Goal: Find specific page/section: Find specific page/section

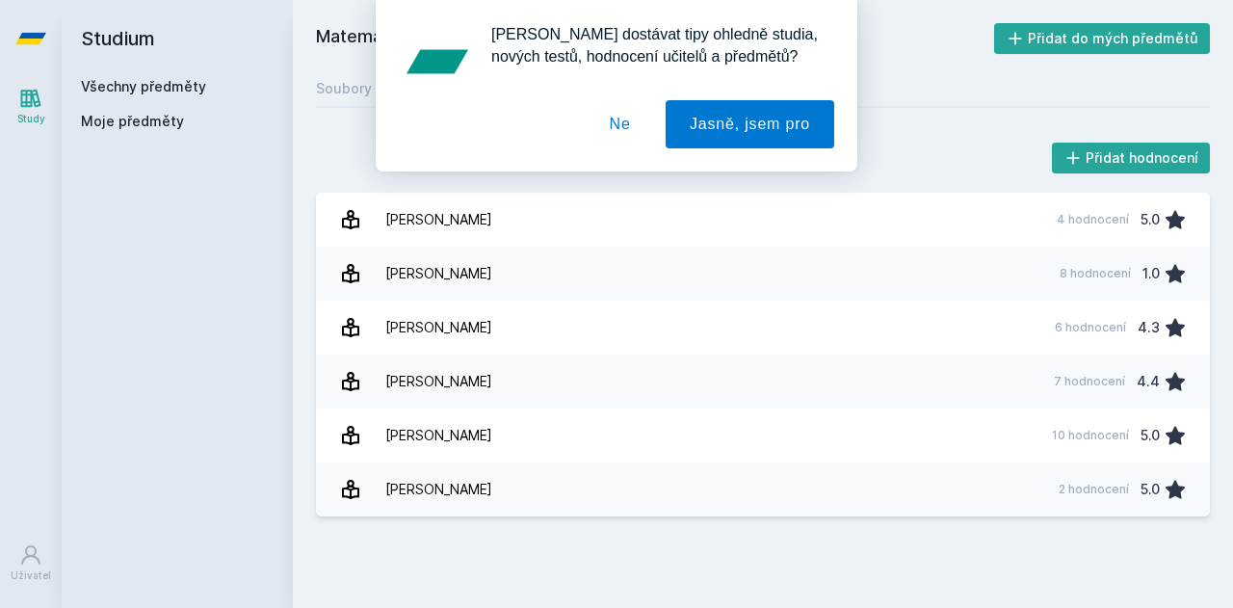
click at [623, 132] on button "Ne" at bounding box center [620, 124] width 69 height 48
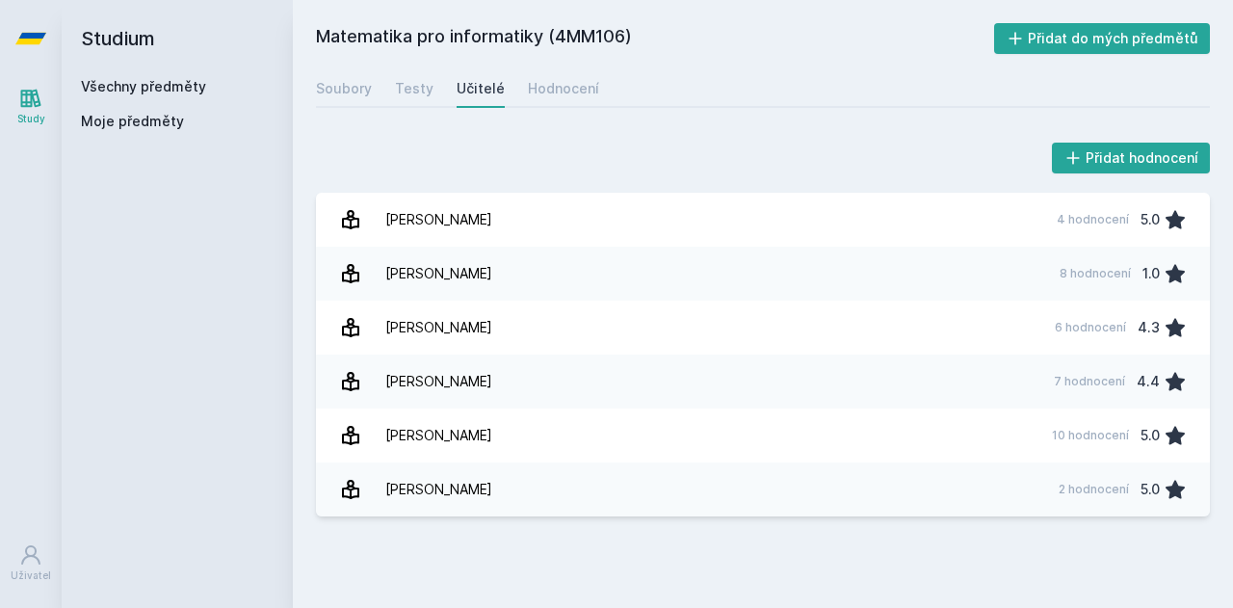
click at [163, 81] on link "Všechny předměty" at bounding box center [143, 86] width 125 height 16
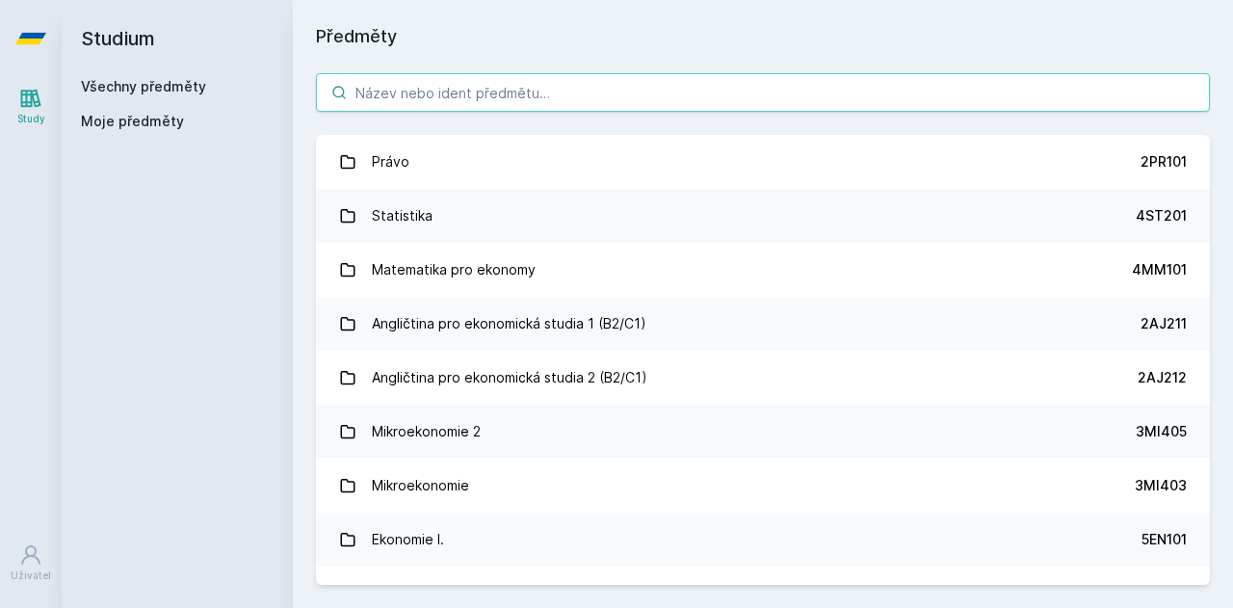
click at [389, 92] on input "search" at bounding box center [763, 92] width 894 height 39
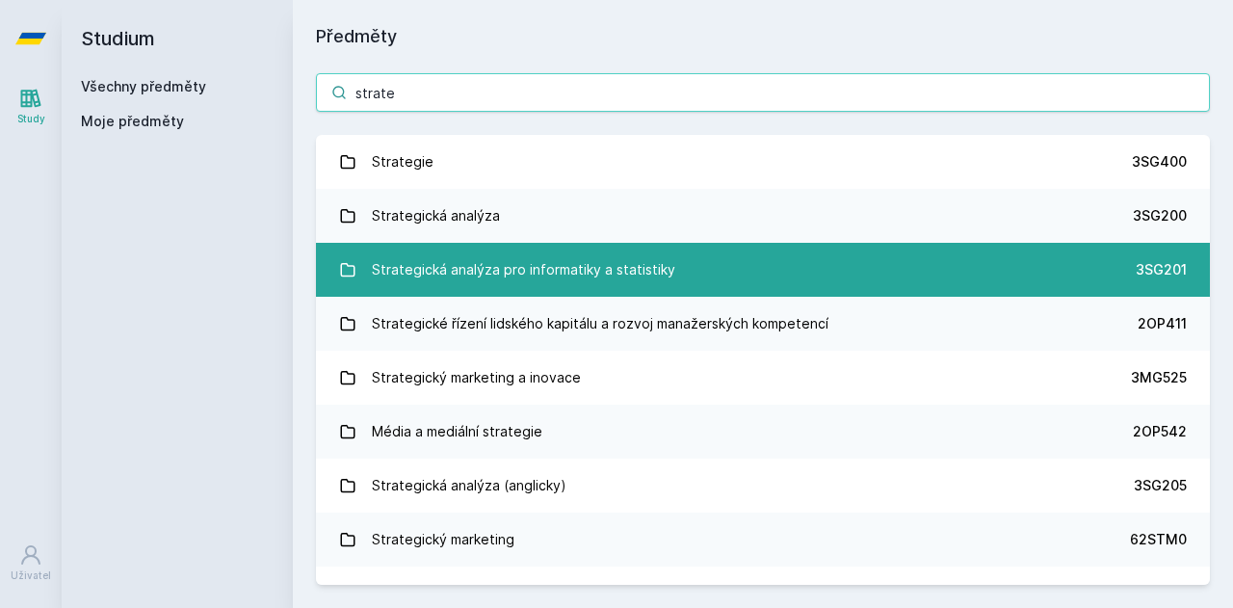
type input "strate"
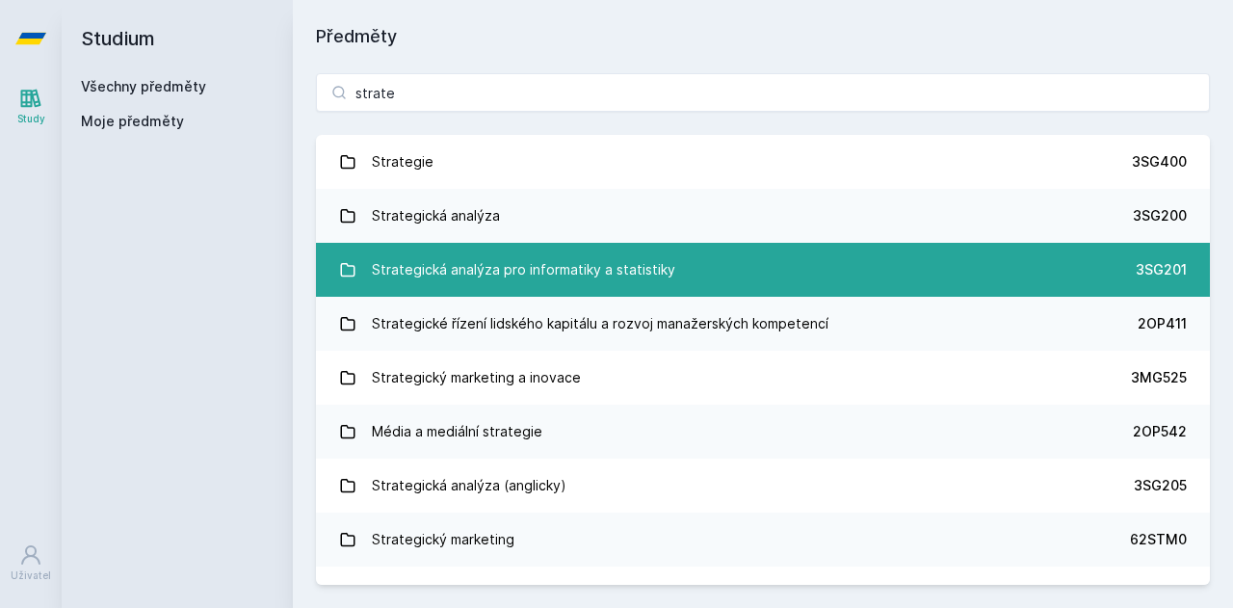
click at [530, 290] on link "Strategická analýza pro informatiky a statistiky 3SG201" at bounding box center [763, 270] width 894 height 54
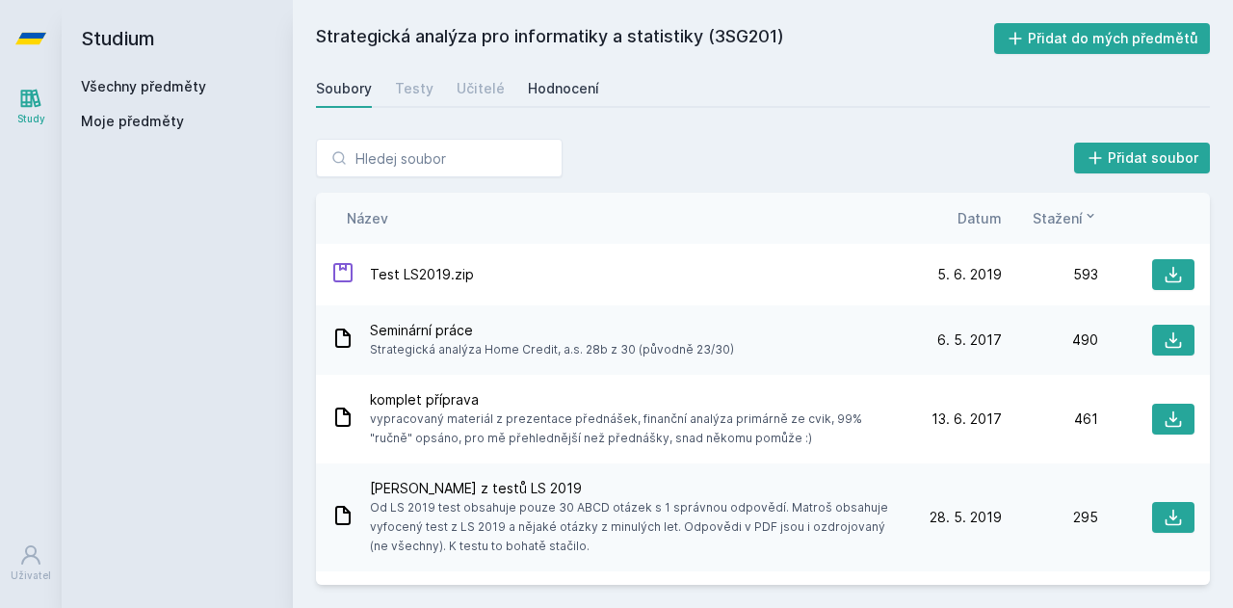
click at [568, 92] on div "Hodnocení" at bounding box center [563, 88] width 71 height 19
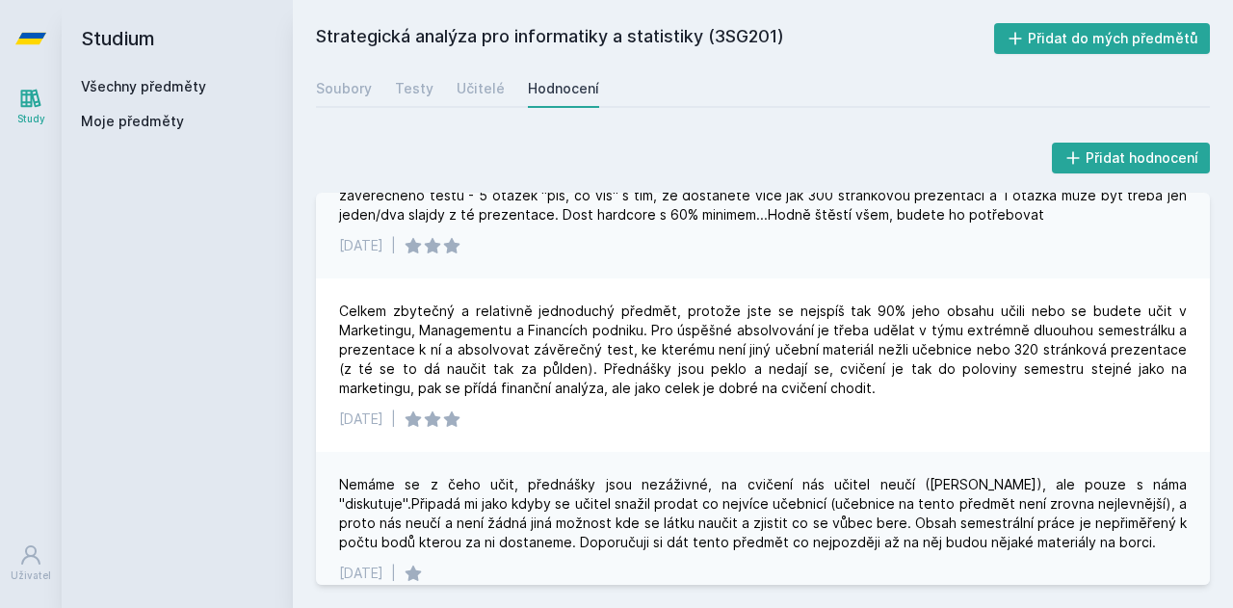
scroll to position [6948, 0]
drag, startPoint x: 439, startPoint y: 265, endPoint x: 503, endPoint y: 294, distance: 69.8
click at [503, 277] on div "No, tak co k tomuhle předmětu říct. Myslím, že nemá mezi předměty pro informati…" at bounding box center [763, 181] width 894 height 193
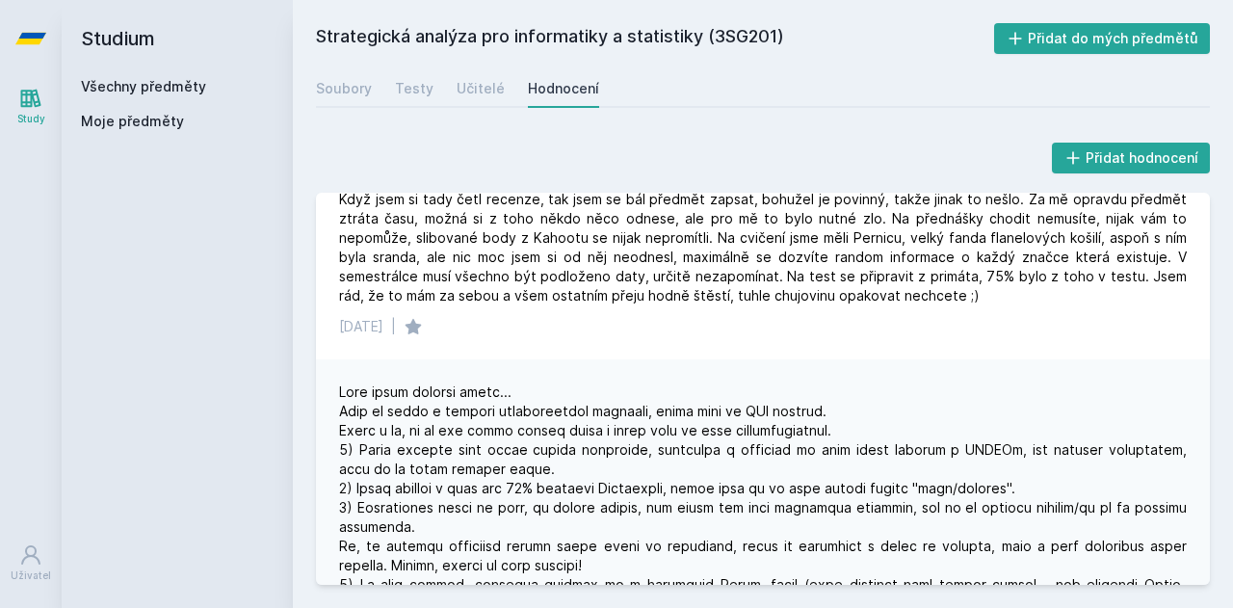
scroll to position [0, 0]
